Goal: Communication & Community: Answer question/provide support

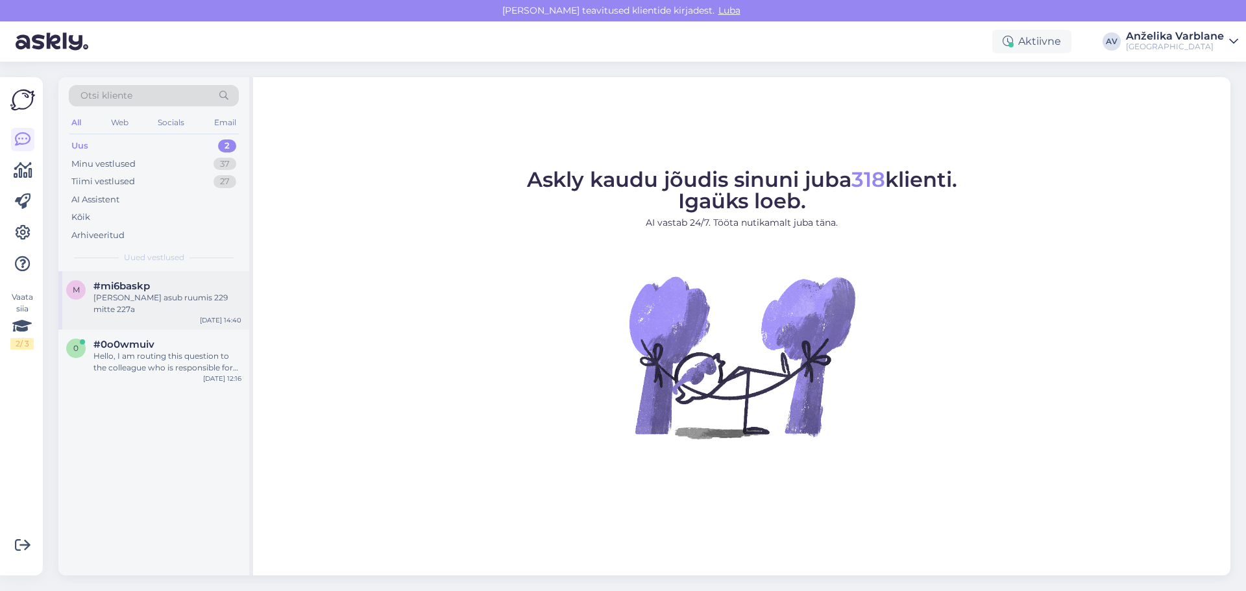
click at [195, 299] on div "[PERSON_NAME] asub ruumis 229 mitte 227a" at bounding box center [167, 303] width 148 height 23
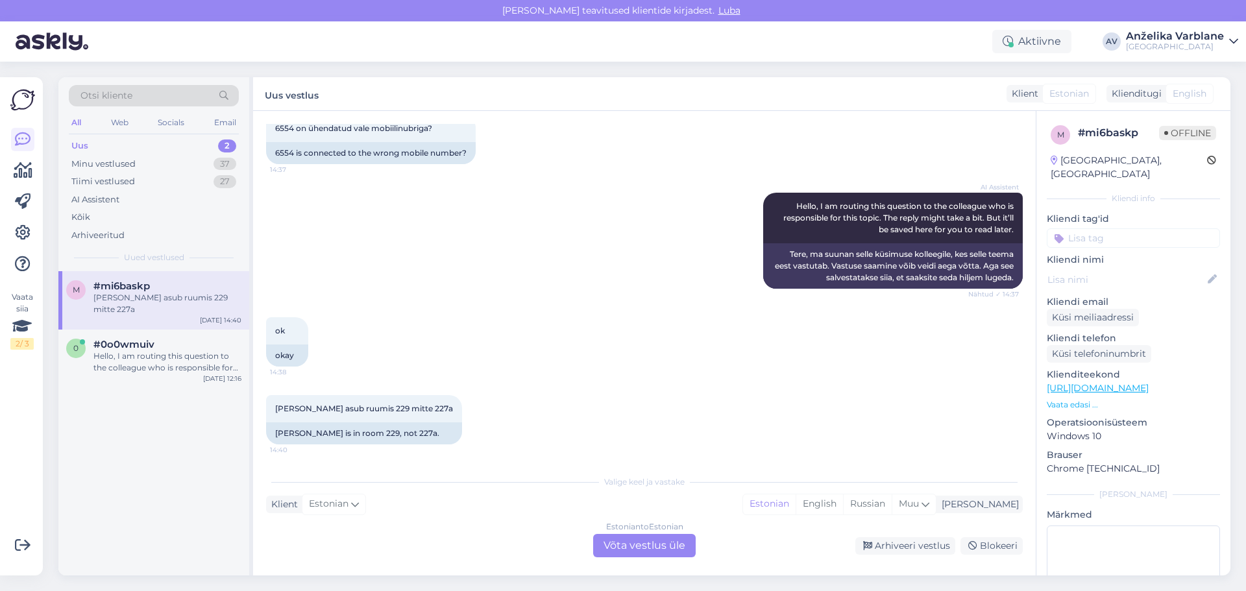
scroll to position [80, 0]
click at [149, 358] on div "Hello, I am routing this question to the colleague who is responsible for this …" at bounding box center [167, 361] width 148 height 23
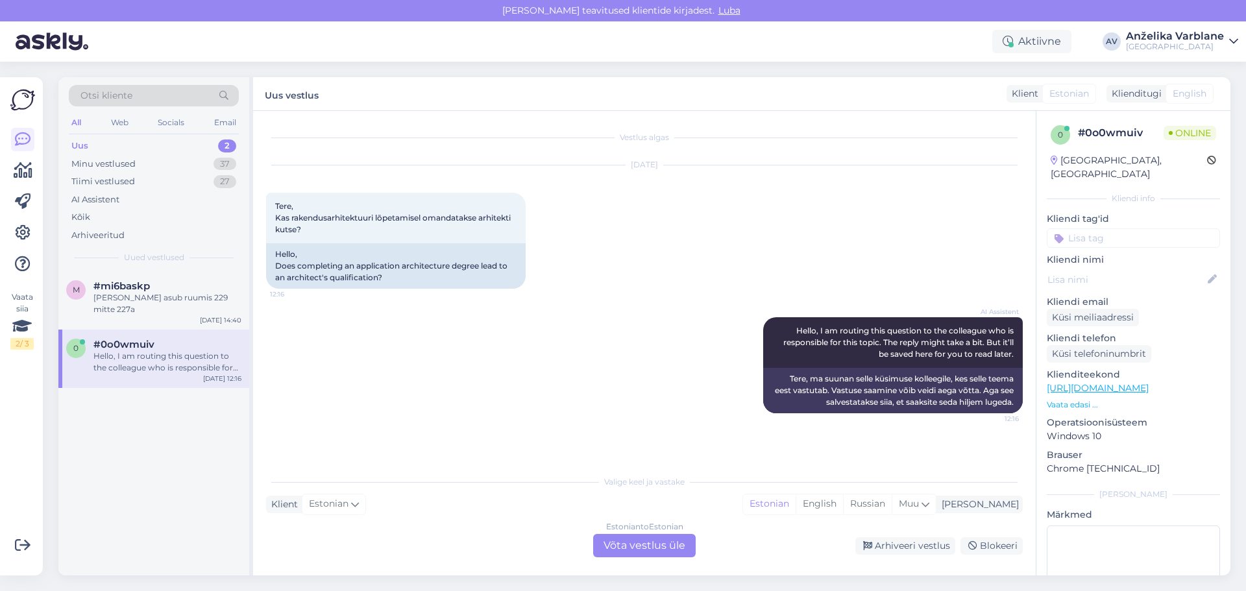
click at [212, 138] on div "Uus 2" at bounding box center [154, 146] width 170 height 18
click at [151, 147] on div "Uus 2" at bounding box center [154, 146] width 170 height 18
click at [158, 141] on div "Uus 2" at bounding box center [154, 146] width 170 height 18
click at [164, 137] on div "Uus 2" at bounding box center [154, 146] width 170 height 18
click at [82, 197] on div "AI Assistent" at bounding box center [95, 199] width 48 height 13
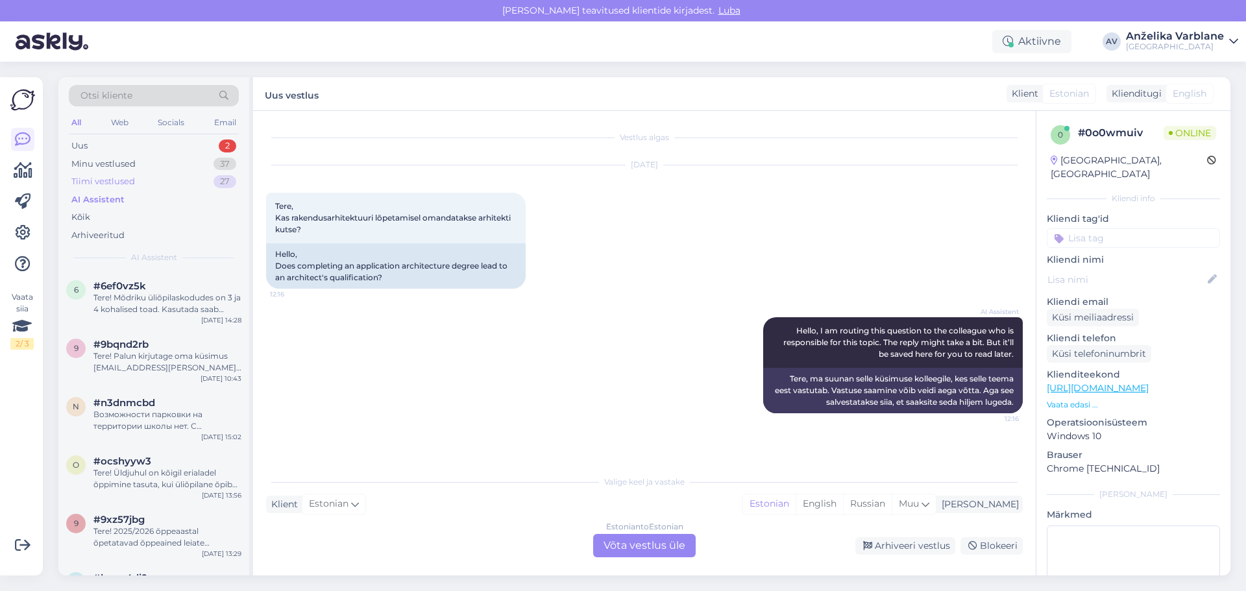
click at [112, 180] on div "Tiimi vestlused" at bounding box center [103, 181] width 64 height 13
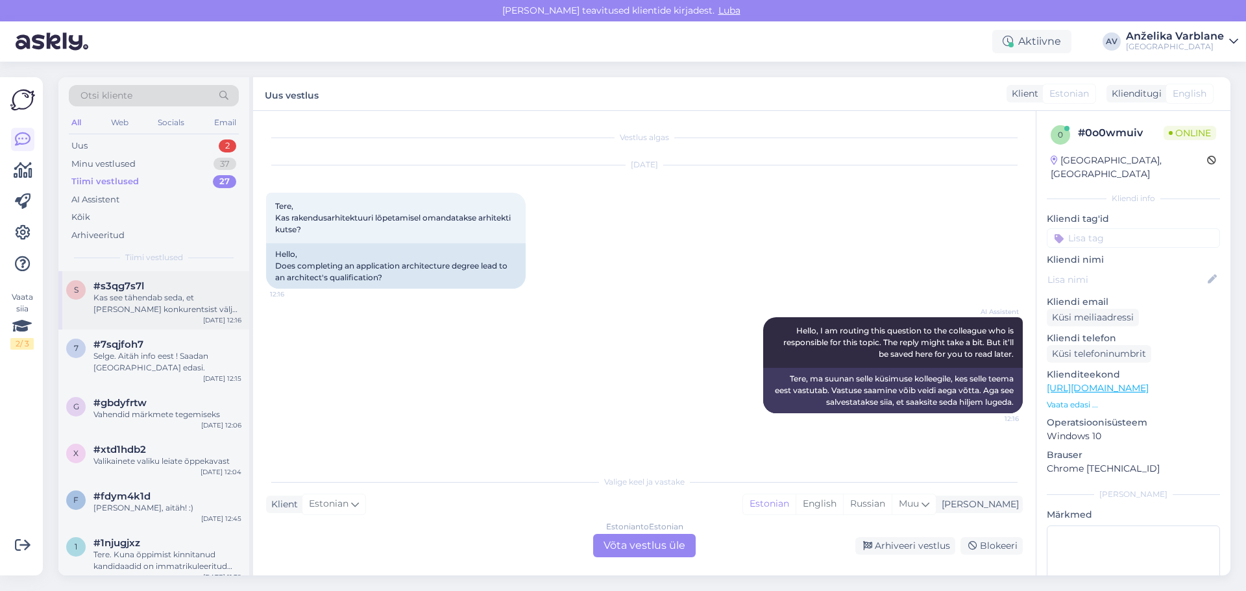
click at [156, 304] on div "Kas see tähendab seda, et [PERSON_NAME] konkurentsist väljas või ei ole otsust …" at bounding box center [167, 303] width 148 height 23
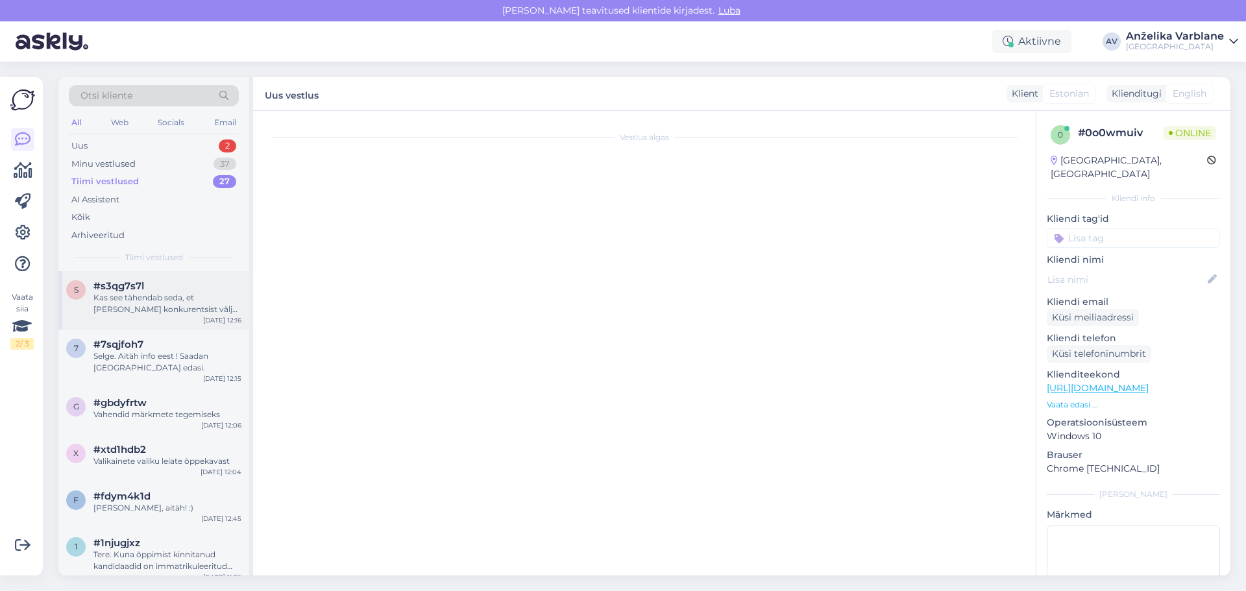
scroll to position [50, 0]
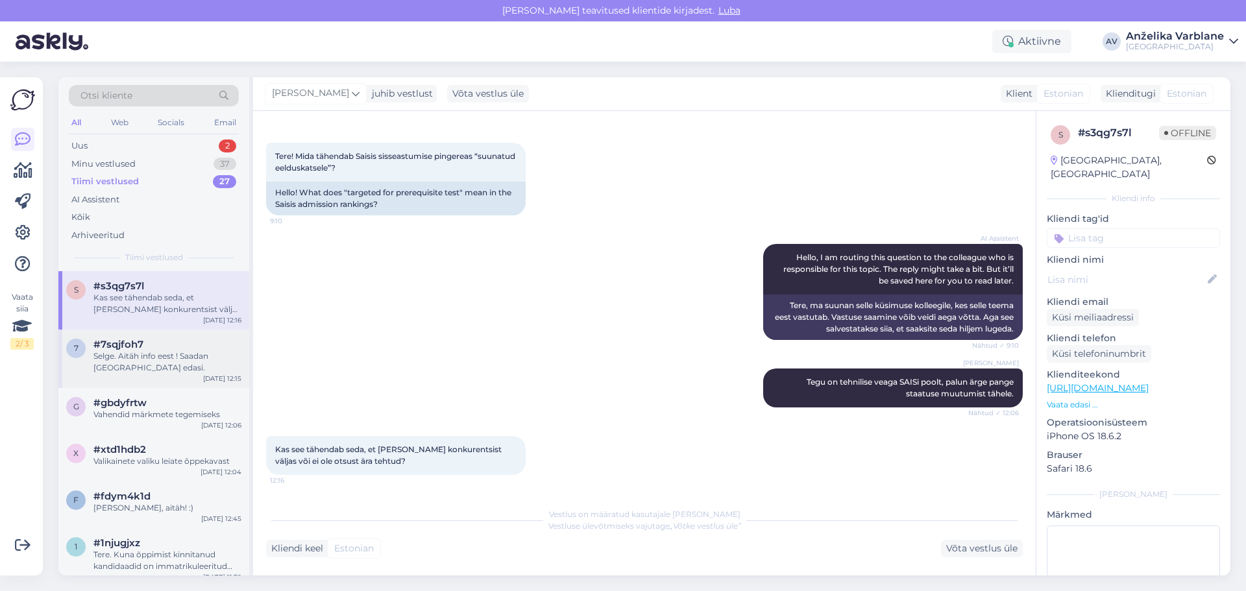
click at [173, 356] on div "Selge. Aitäh info eest ! Saadan [GEOGRAPHIC_DATA] edasi." at bounding box center [167, 361] width 148 height 23
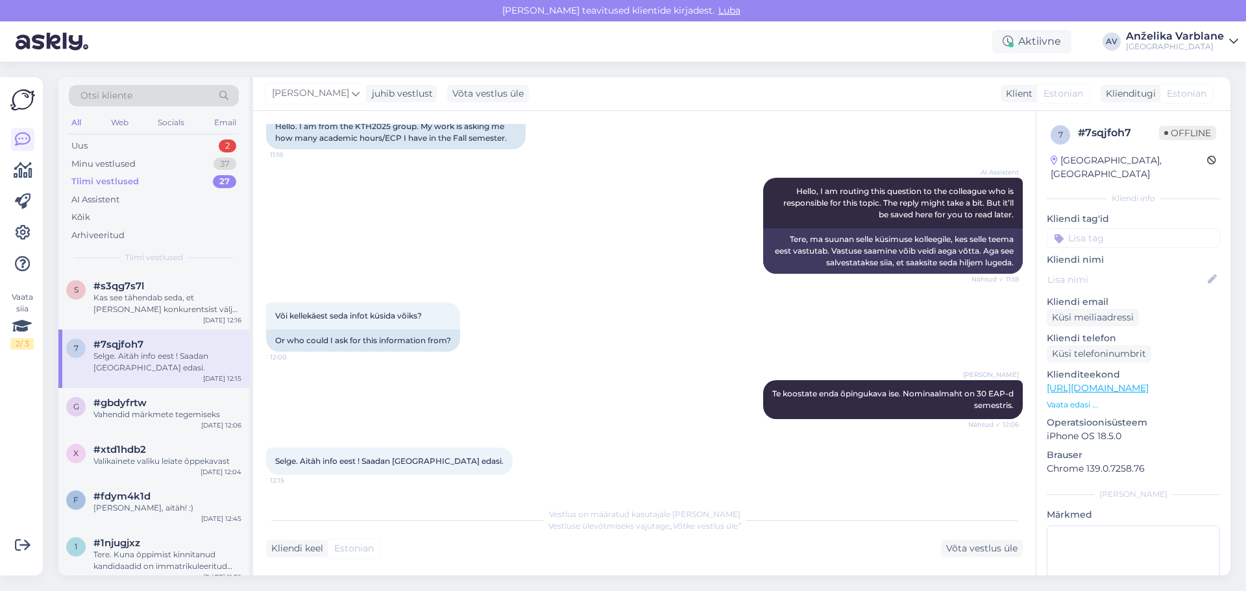
click at [873, 31] on div "Aktiivne AV Anželika Varblane [GEOGRAPHIC_DATA]" at bounding box center [623, 41] width 1246 height 40
